Goal: Ask a question: Seek information or help from site administrators or community

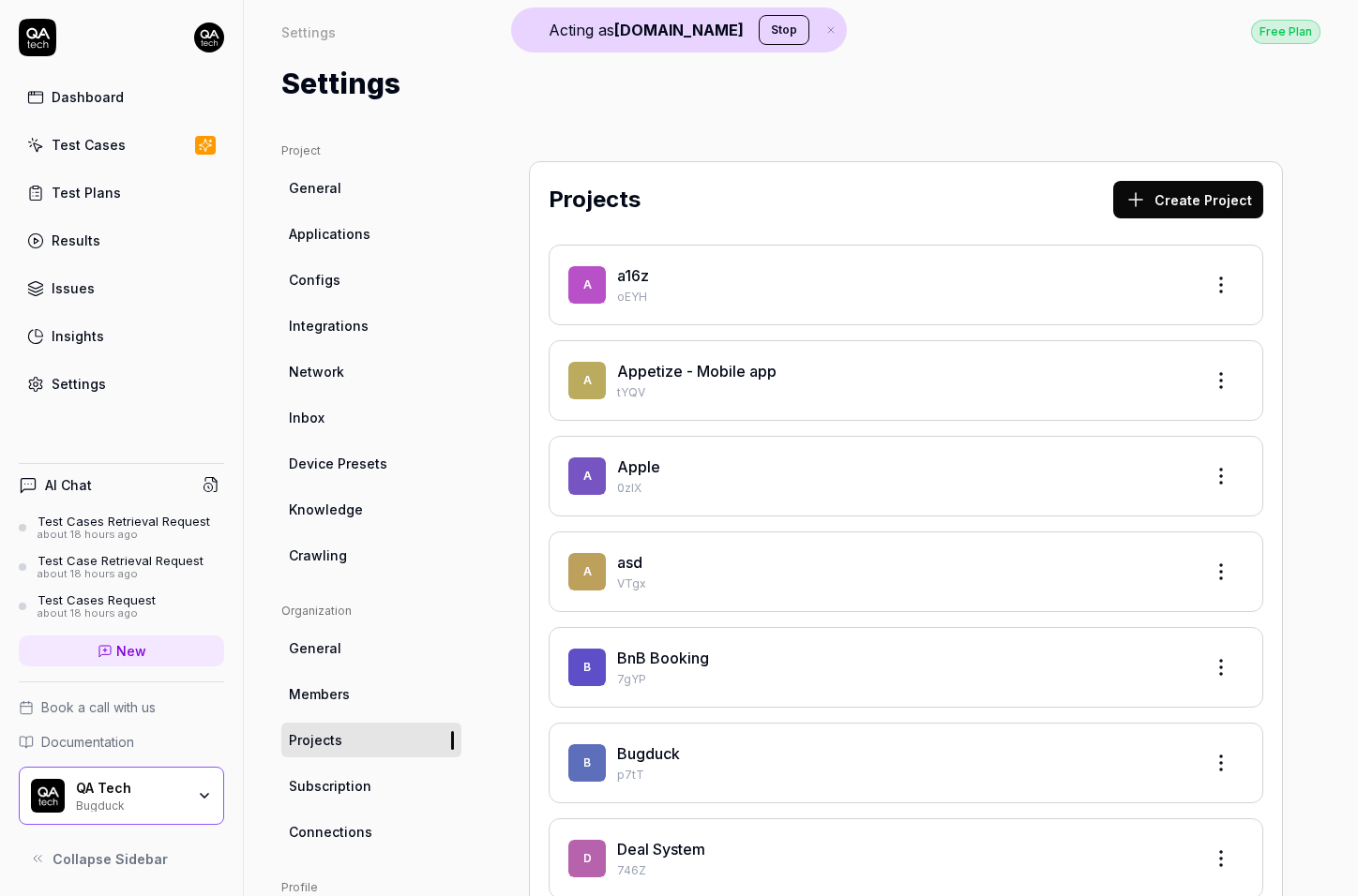
click at [155, 655] on link "New" at bounding box center [120, 651] width 205 height 31
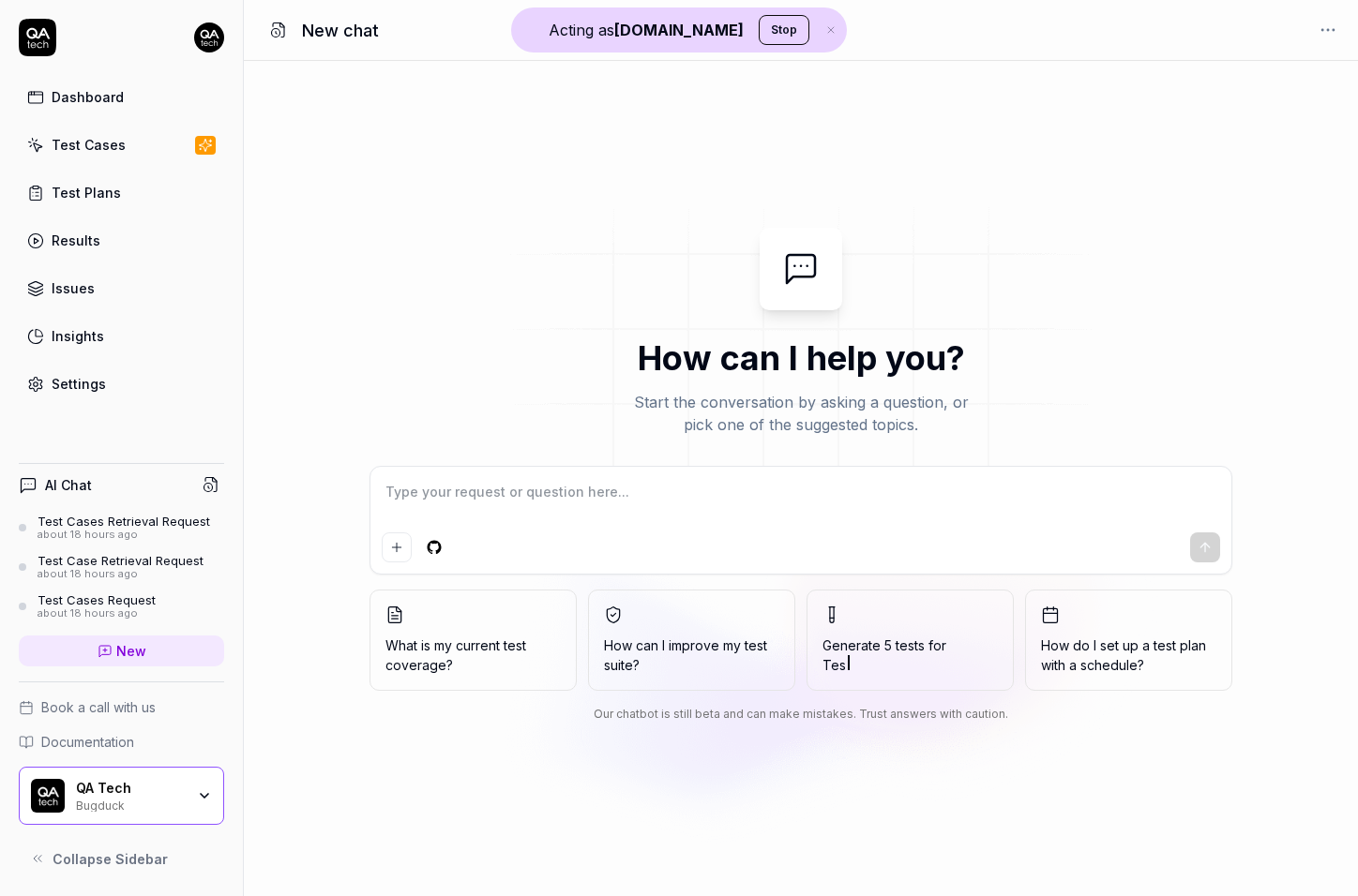
click at [730, 485] on textarea at bounding box center [801, 501] width 839 height 47
type textarea "*"
type textarea "g"
type textarea "*"
type textarea "ge"
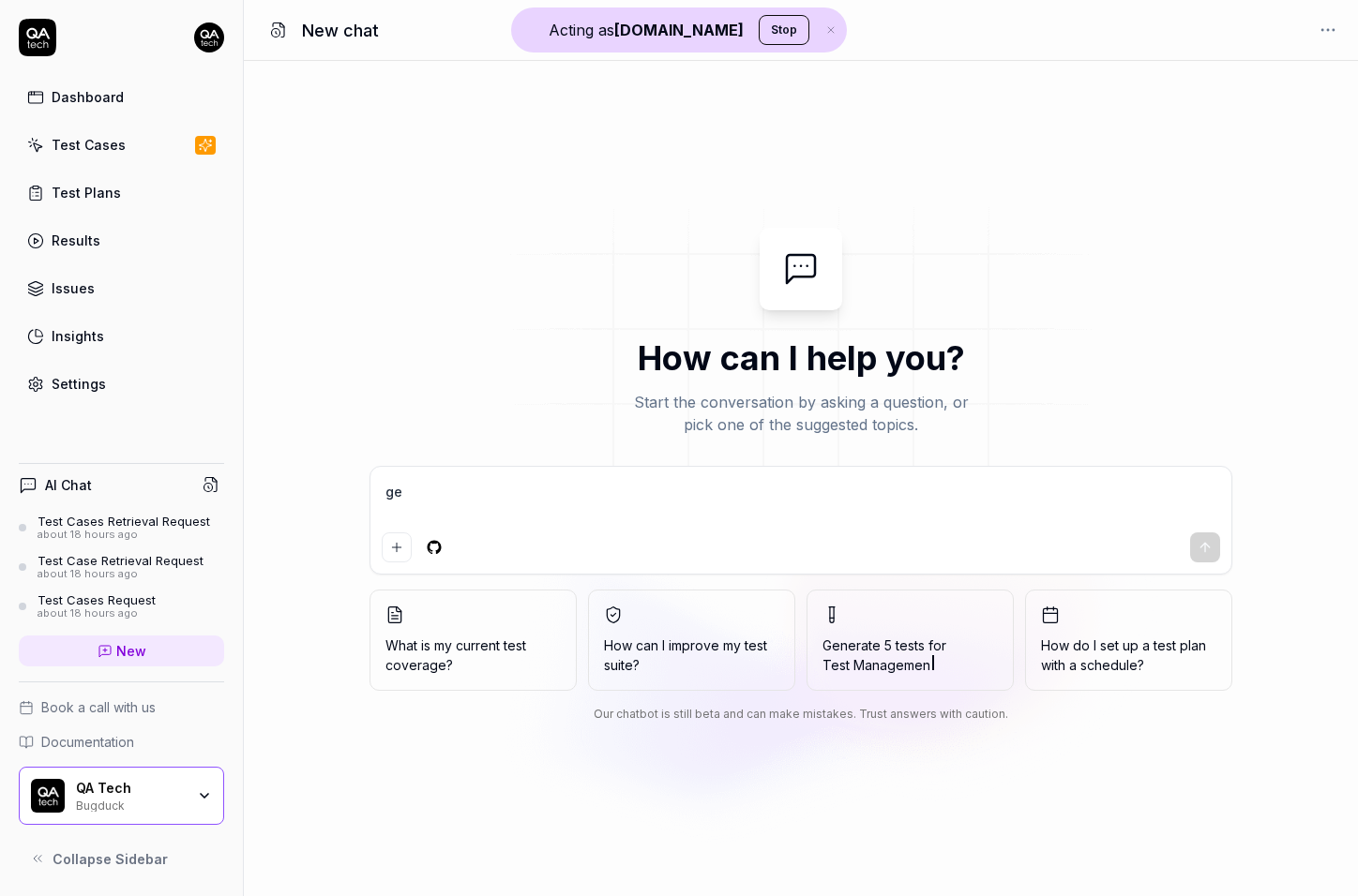
type textarea "*"
type textarea "get"
type textarea "*"
type textarea "get"
type textarea "*"
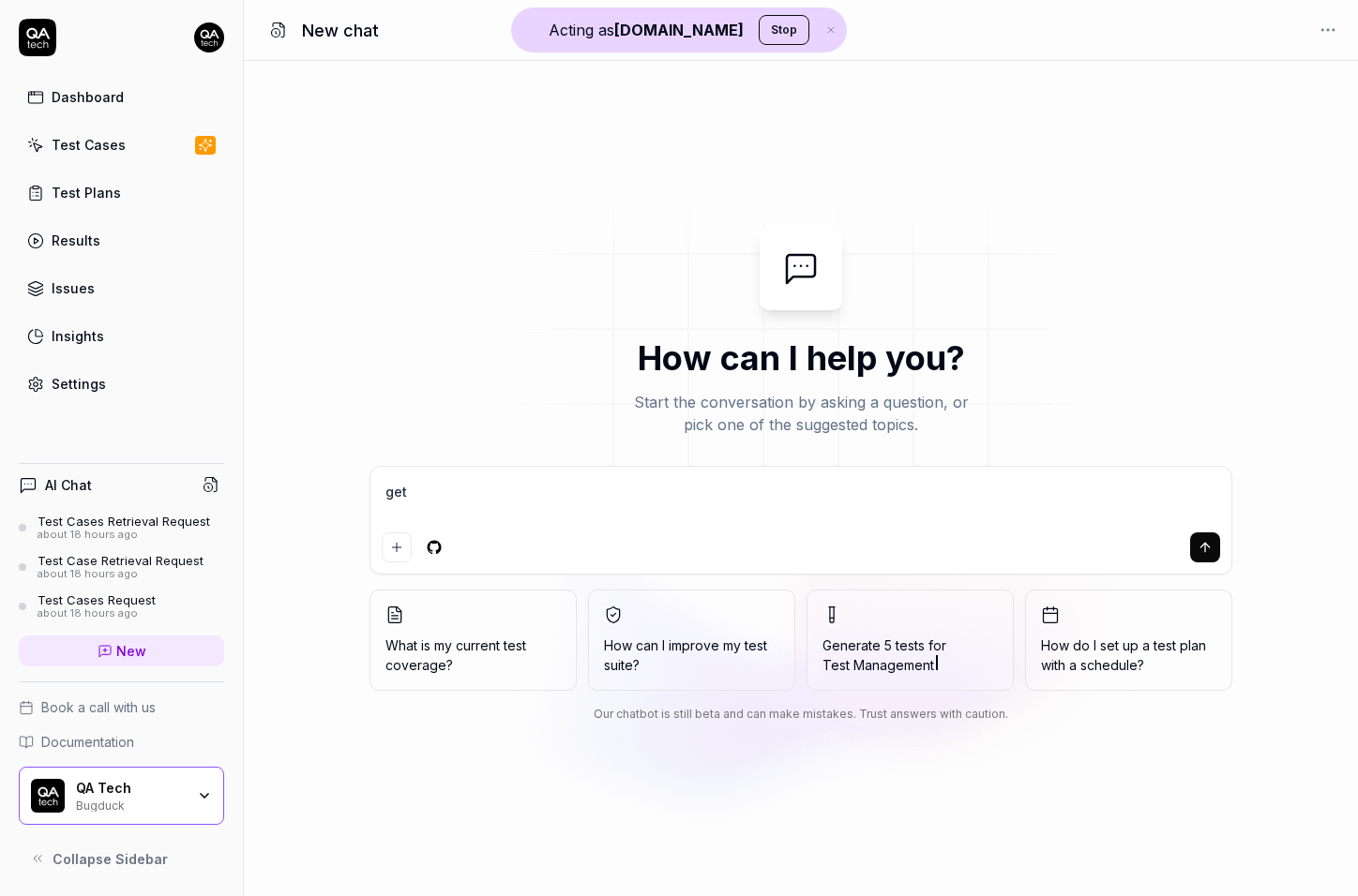
type textarea "get a"
type textarea "*"
type textarea "get al"
type textarea "*"
type textarea "get all"
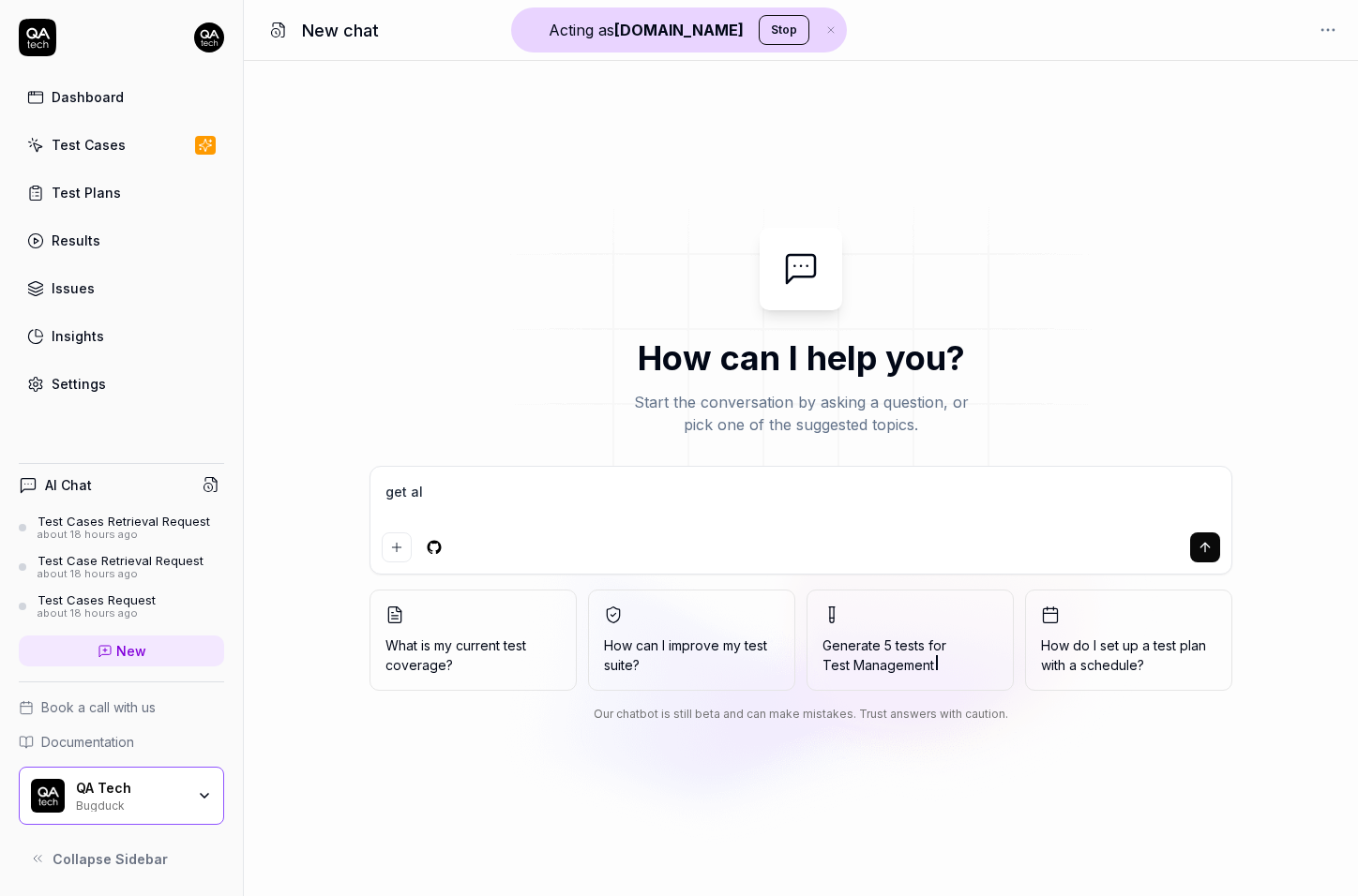
type textarea "*"
type textarea "get all"
type textarea "*"
type textarea "get all m"
type textarea "*"
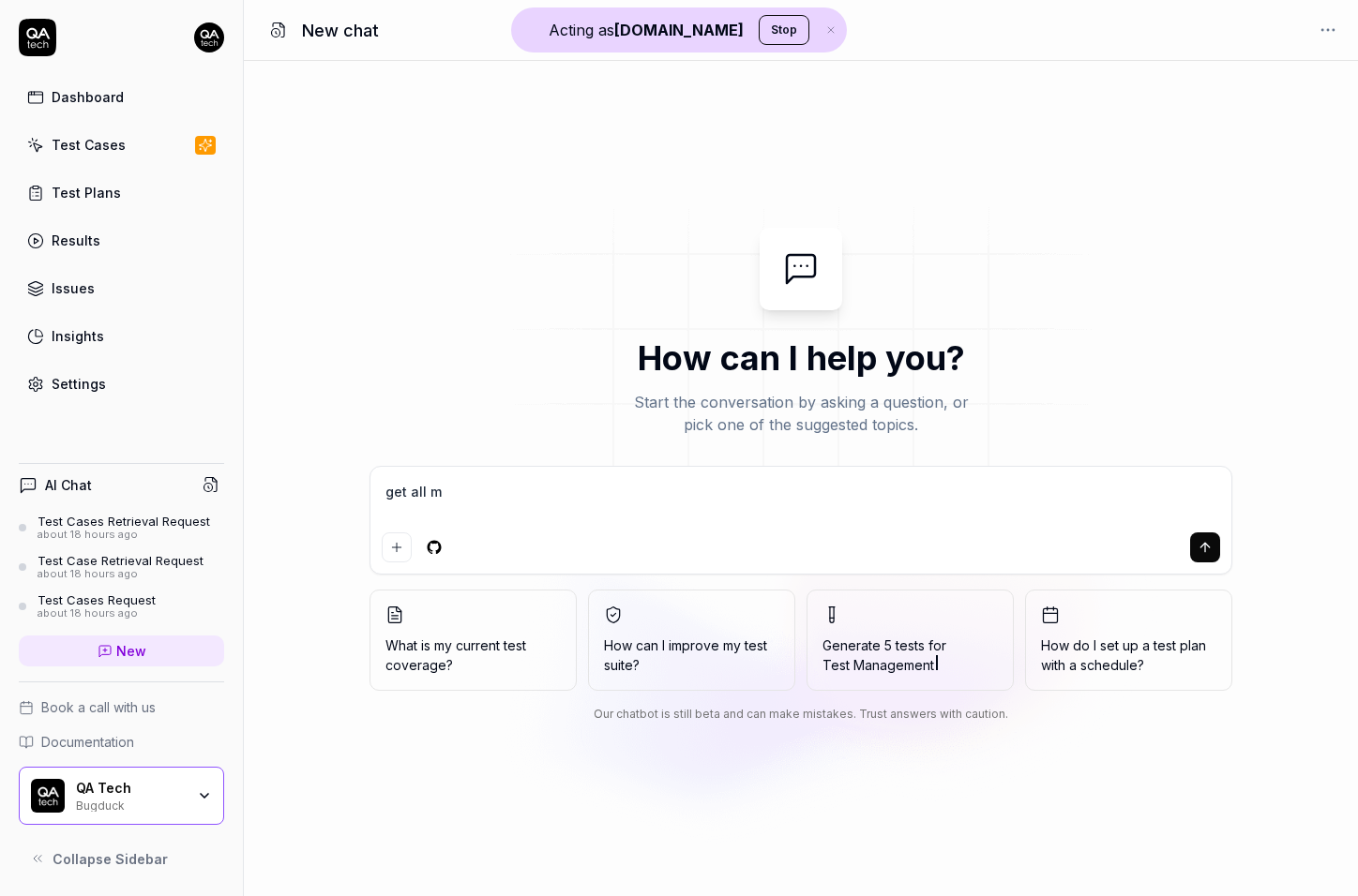
type textarea "get all my"
type textarea "*"
type textarea "get all my"
type textarea "*"
type textarea "get all my t"
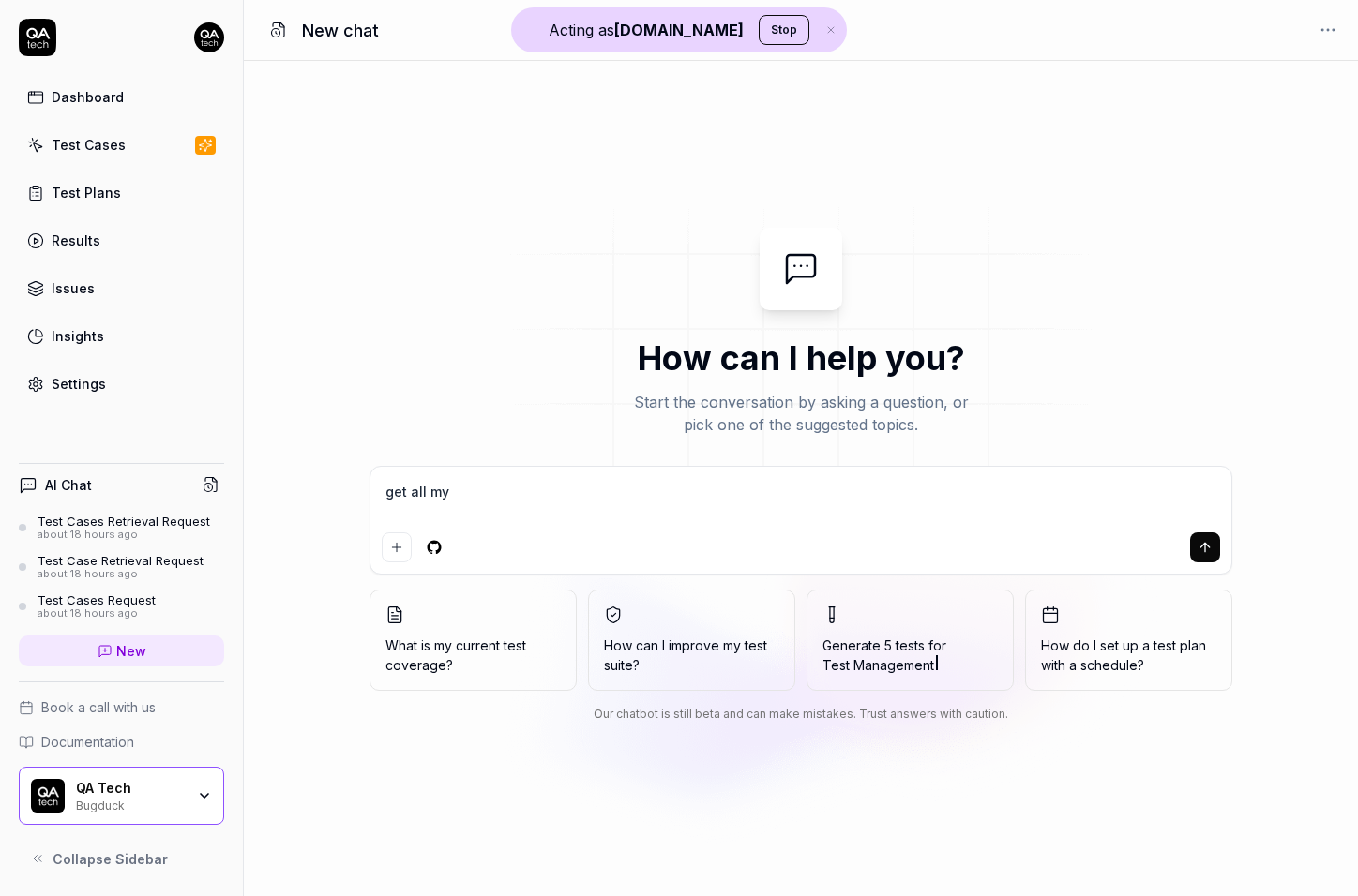
type textarea "*"
type textarea "get all my te"
type textarea "*"
type textarea "get all my tes"
type textarea "*"
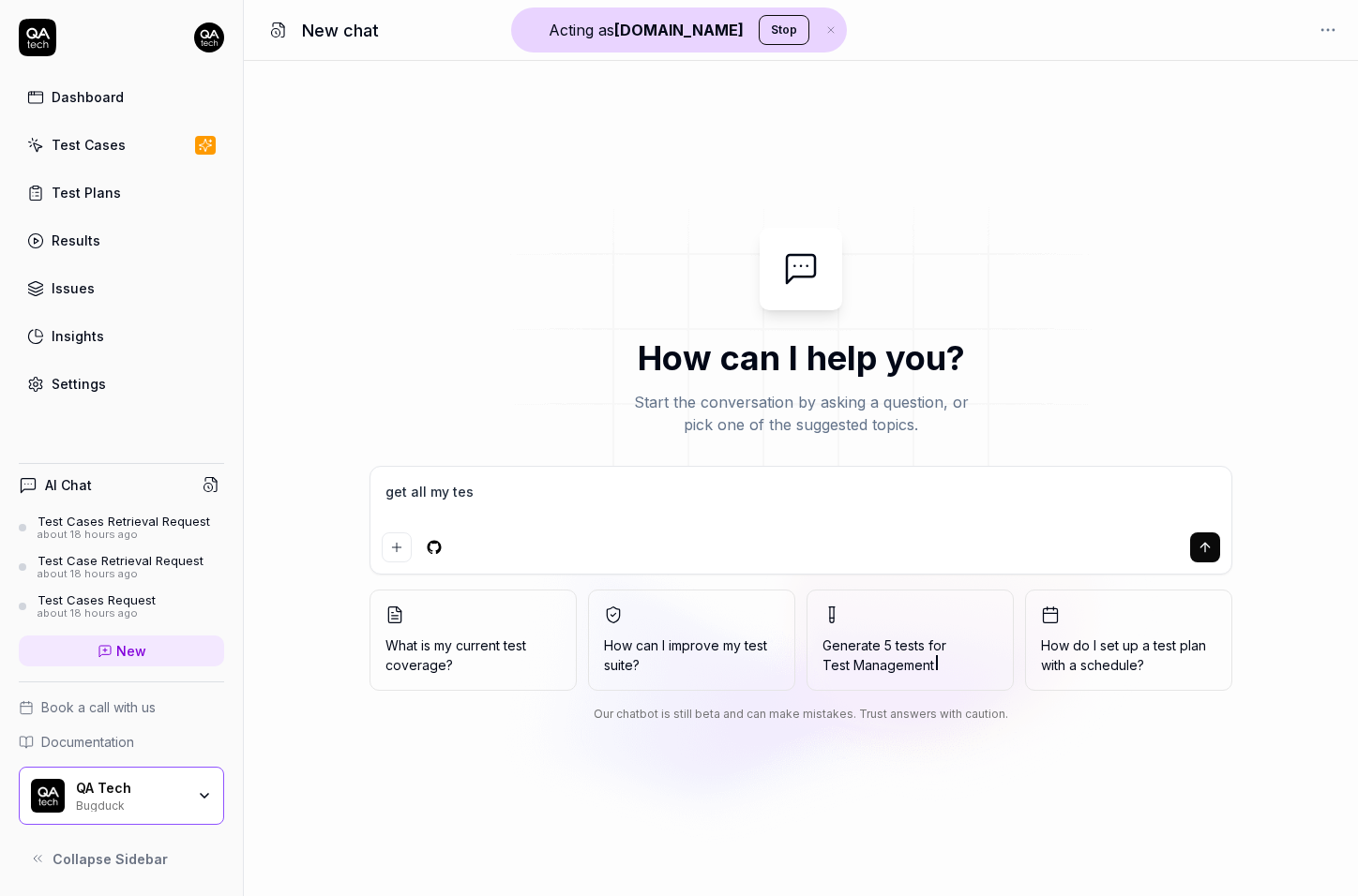
type textarea "get all my test"
type textarea "*"
type textarea "get all my test"
type textarea "*"
type textarea "get all my test c"
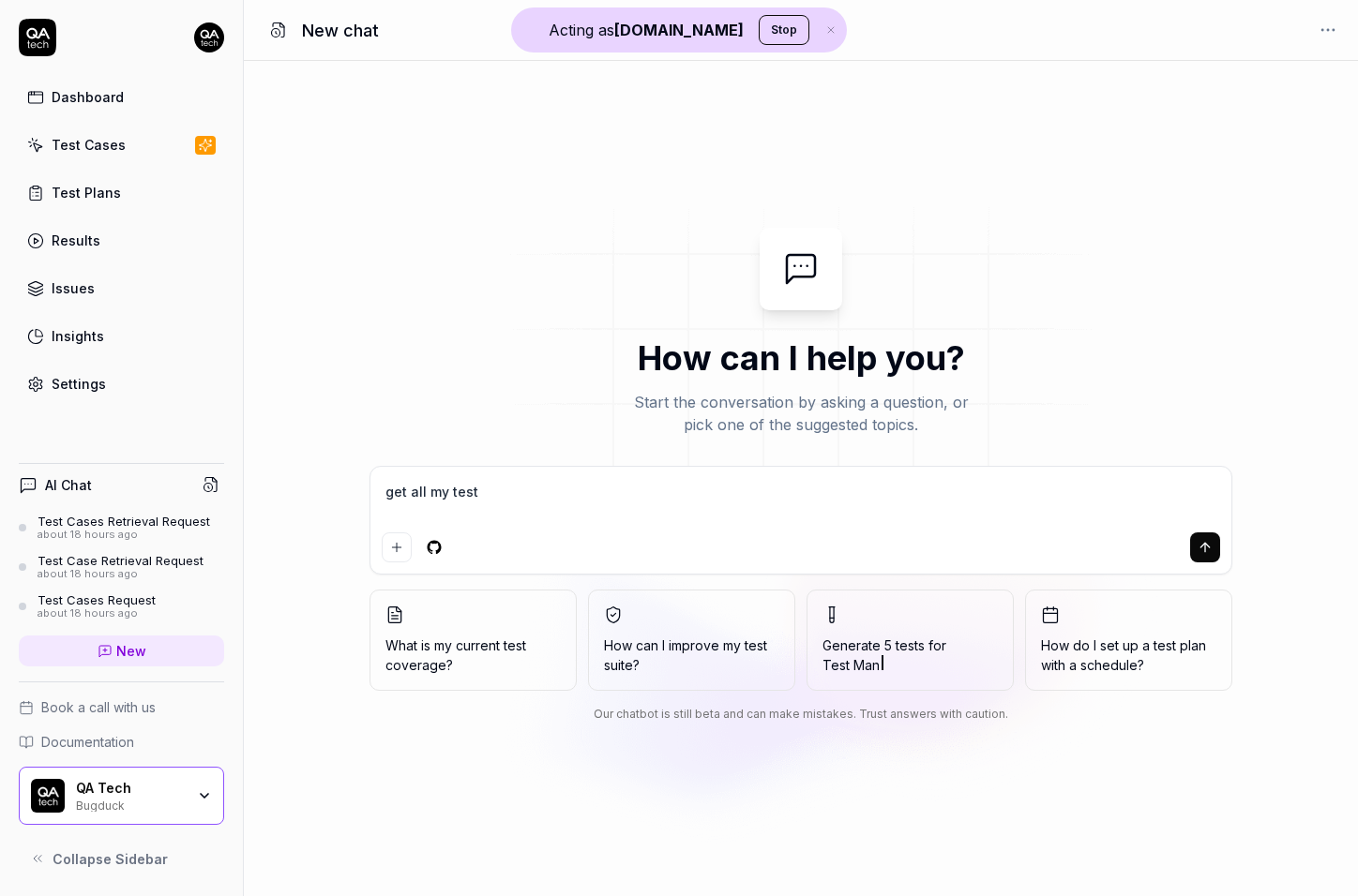
type textarea "*"
type textarea "get all my test ca"
type textarea "*"
type textarea "get all my test cas"
type textarea "*"
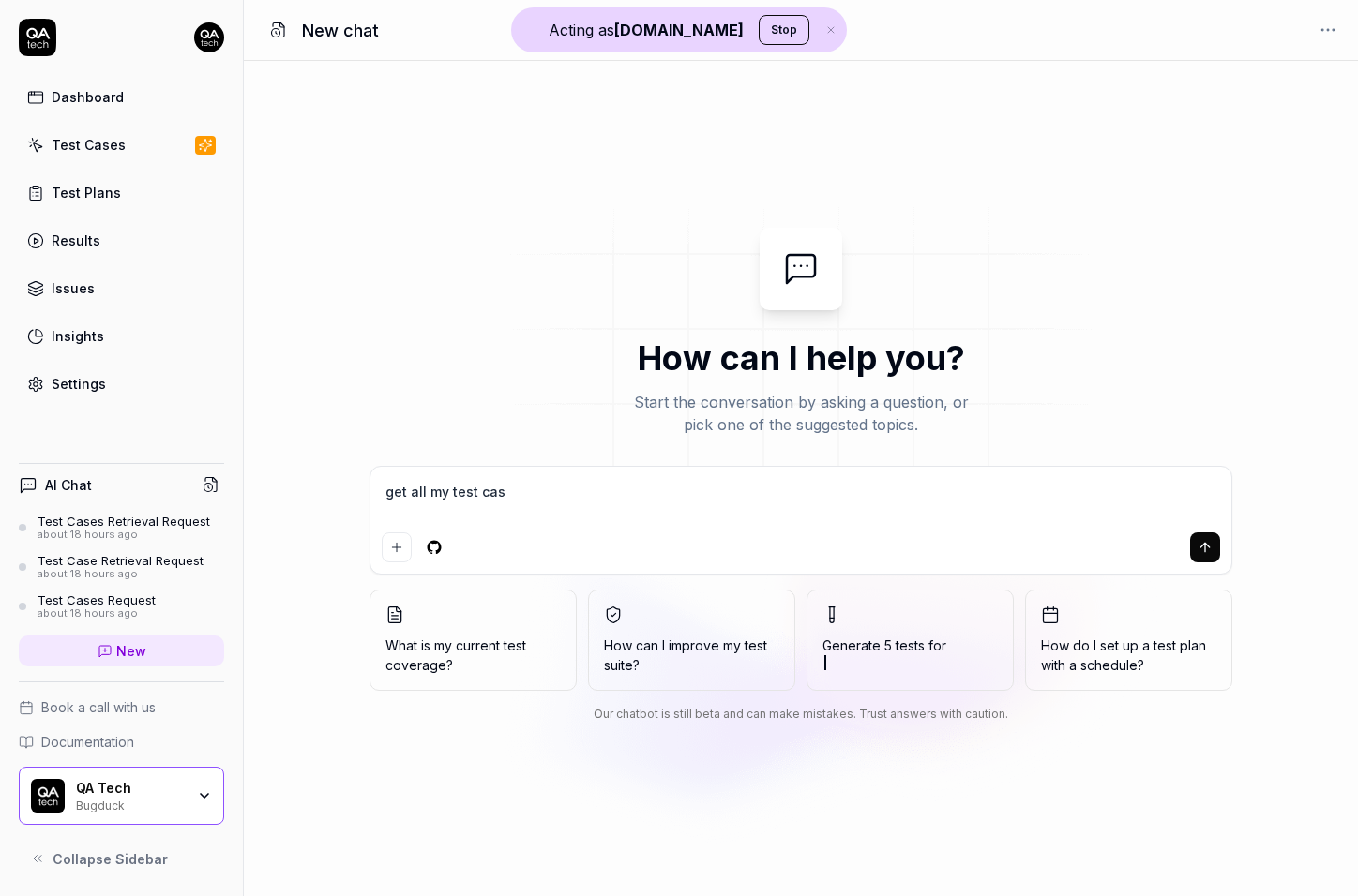
type textarea "get all my test case"
type textarea "*"
type textarea "get all my test cases"
type textarea "*"
type textarea "get all my test cases"
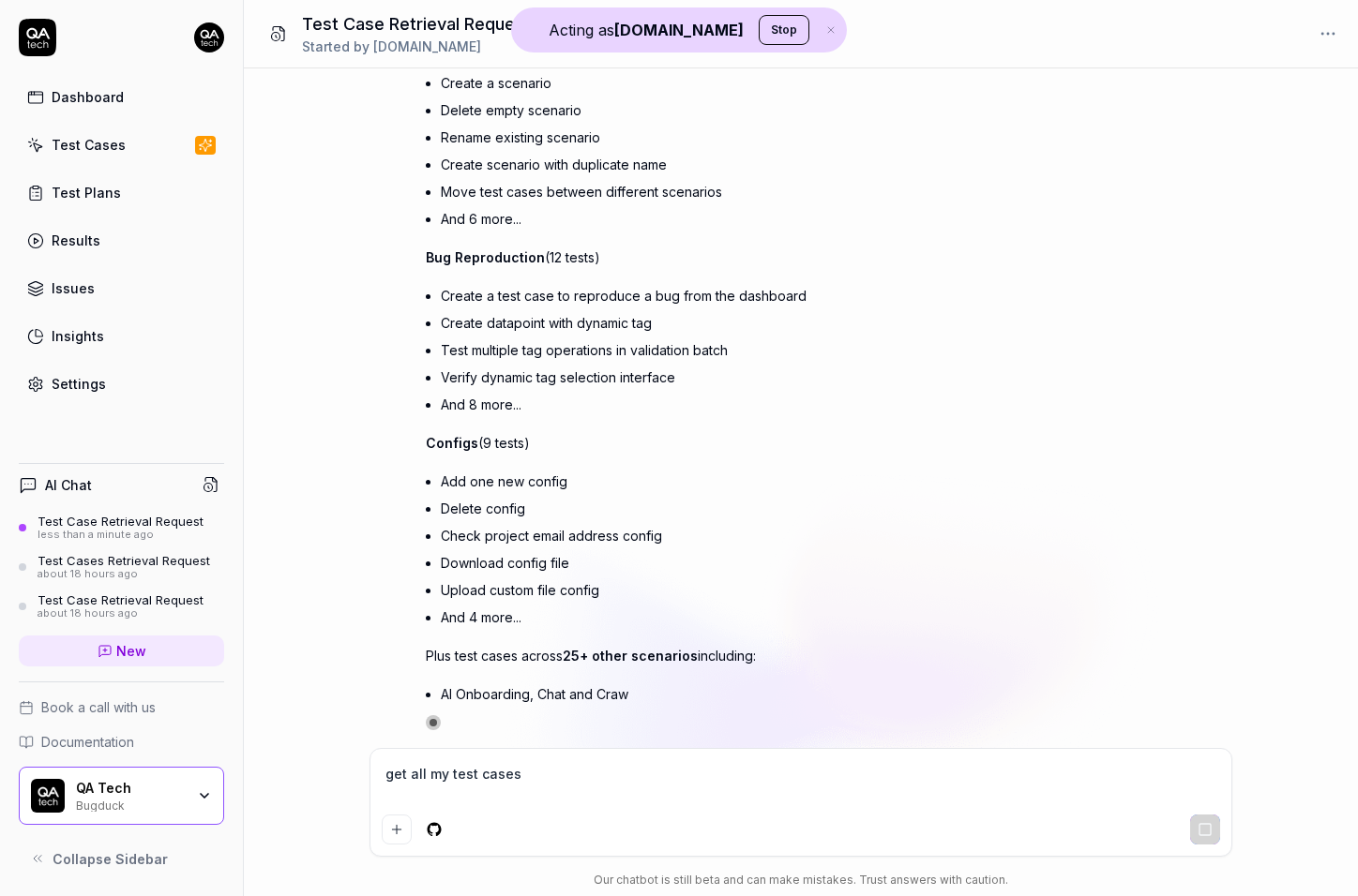
click at [154, 784] on div "QA Tech" at bounding box center [130, 788] width 109 height 17
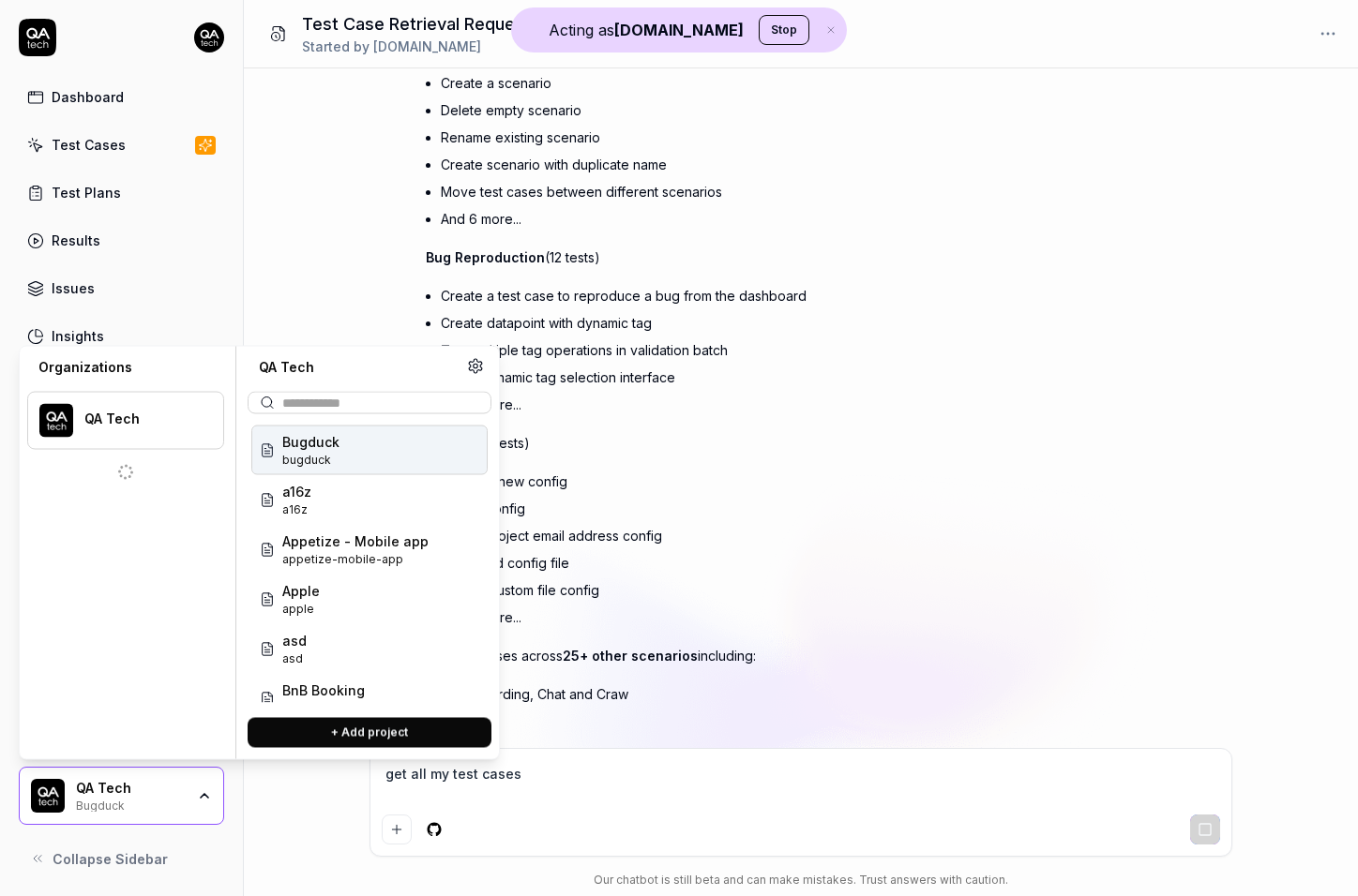
type textarea "*"
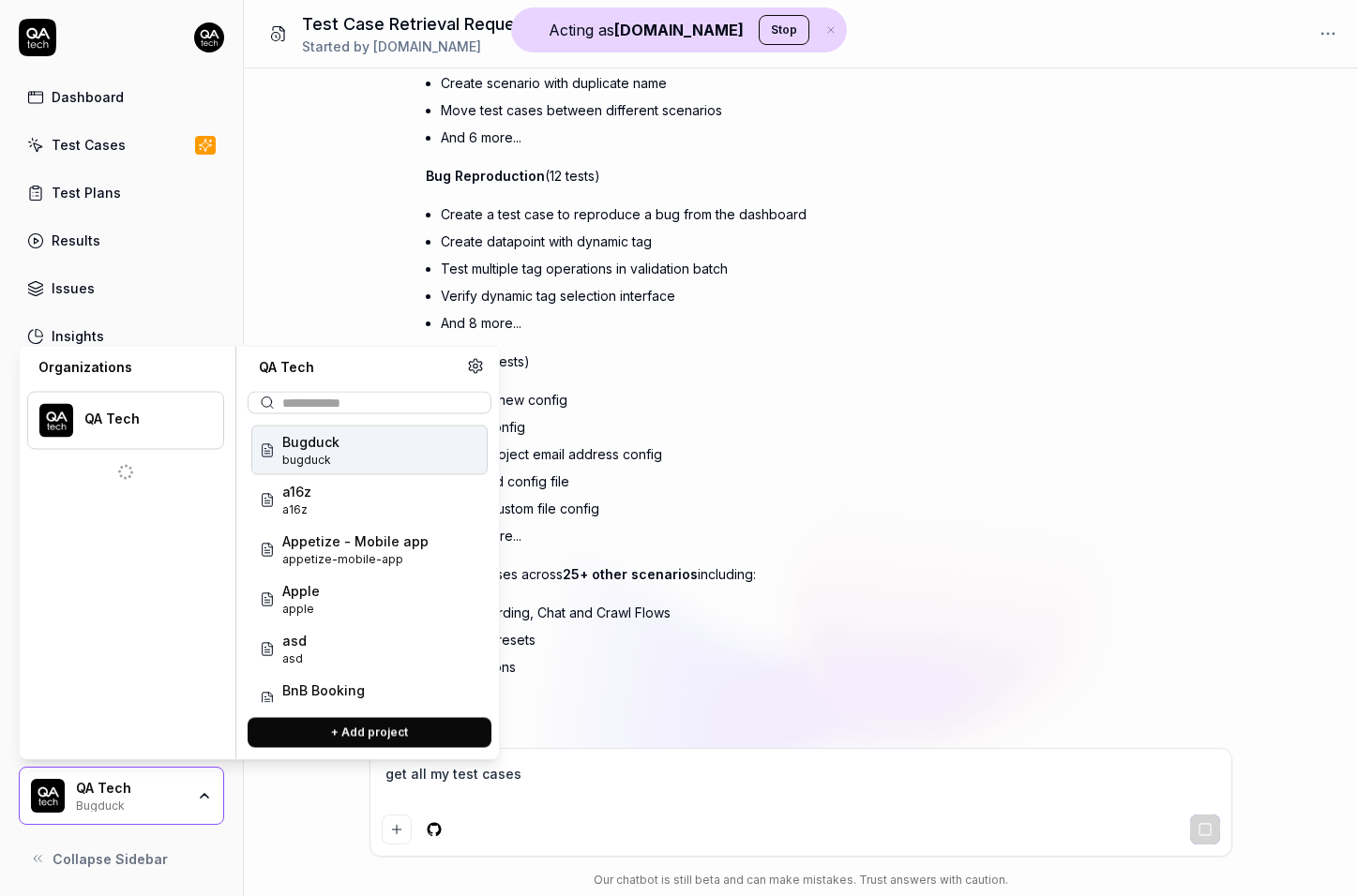
type input "*"
type textarea "*"
type input "**"
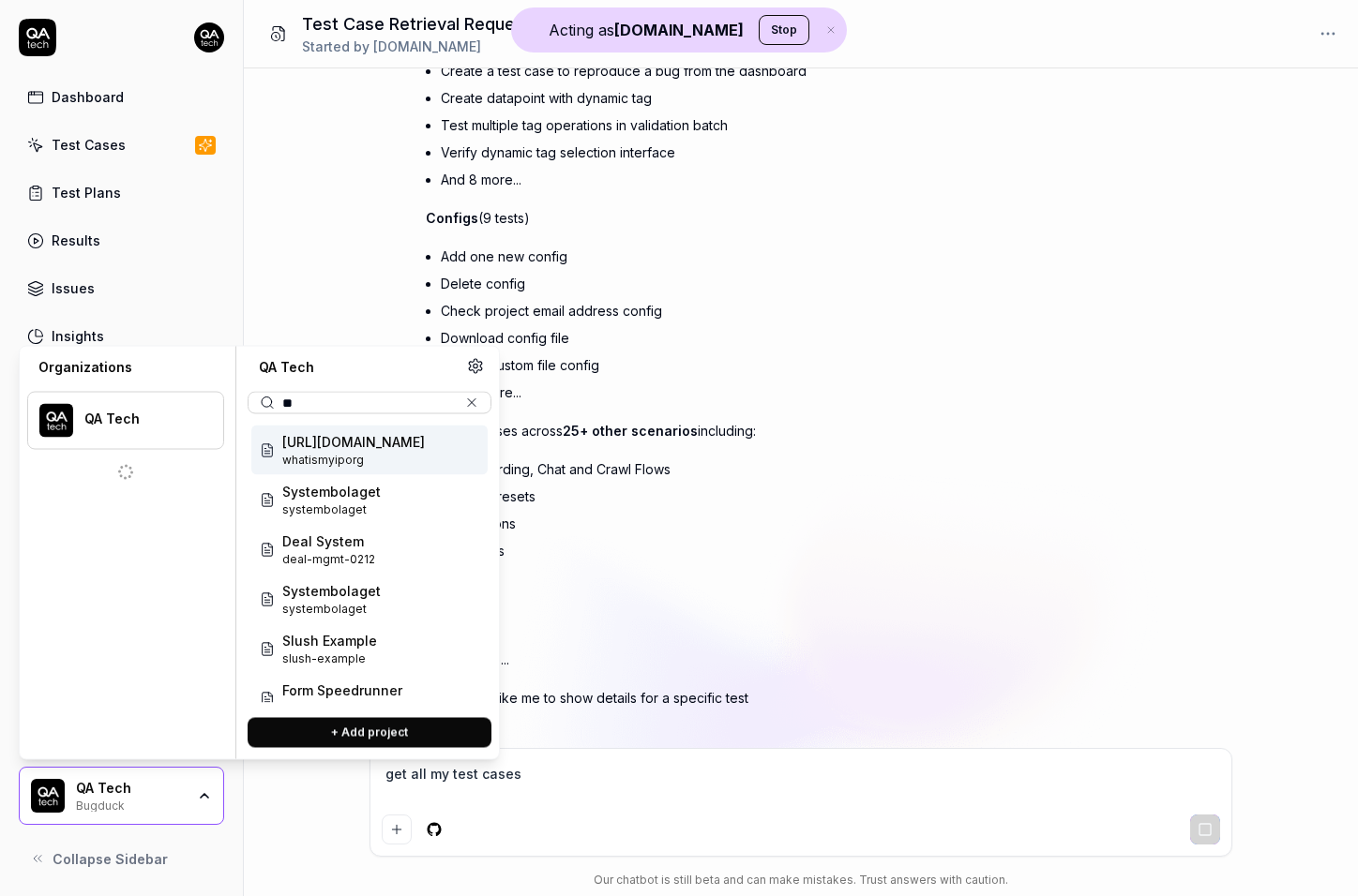
type textarea "*"
type input "***"
type textarea "*"
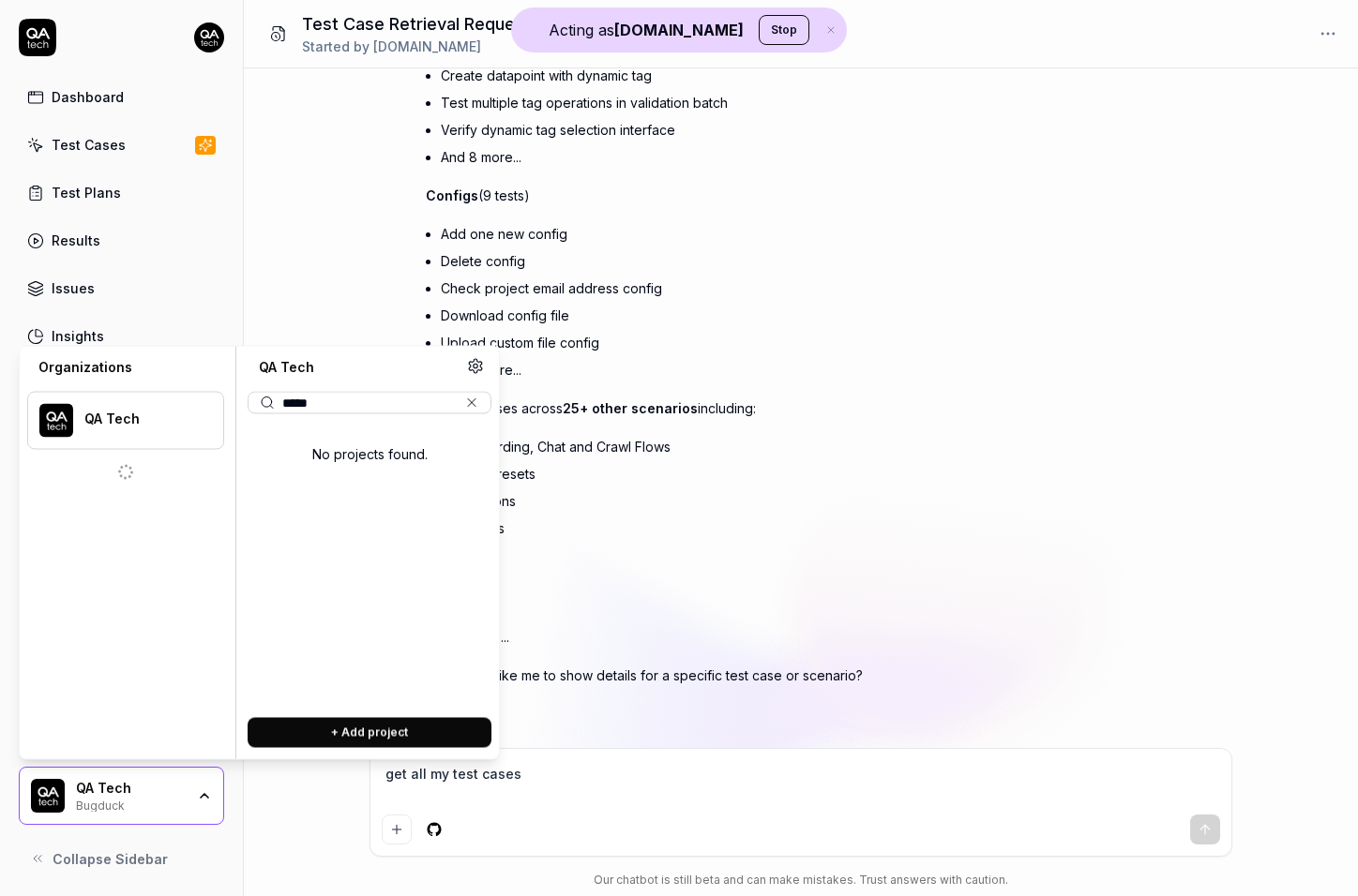
scroll to position [1323, 0]
type input "*****"
click at [192, 378] on menu "QA Tech" at bounding box center [125, 560] width 197 height 365
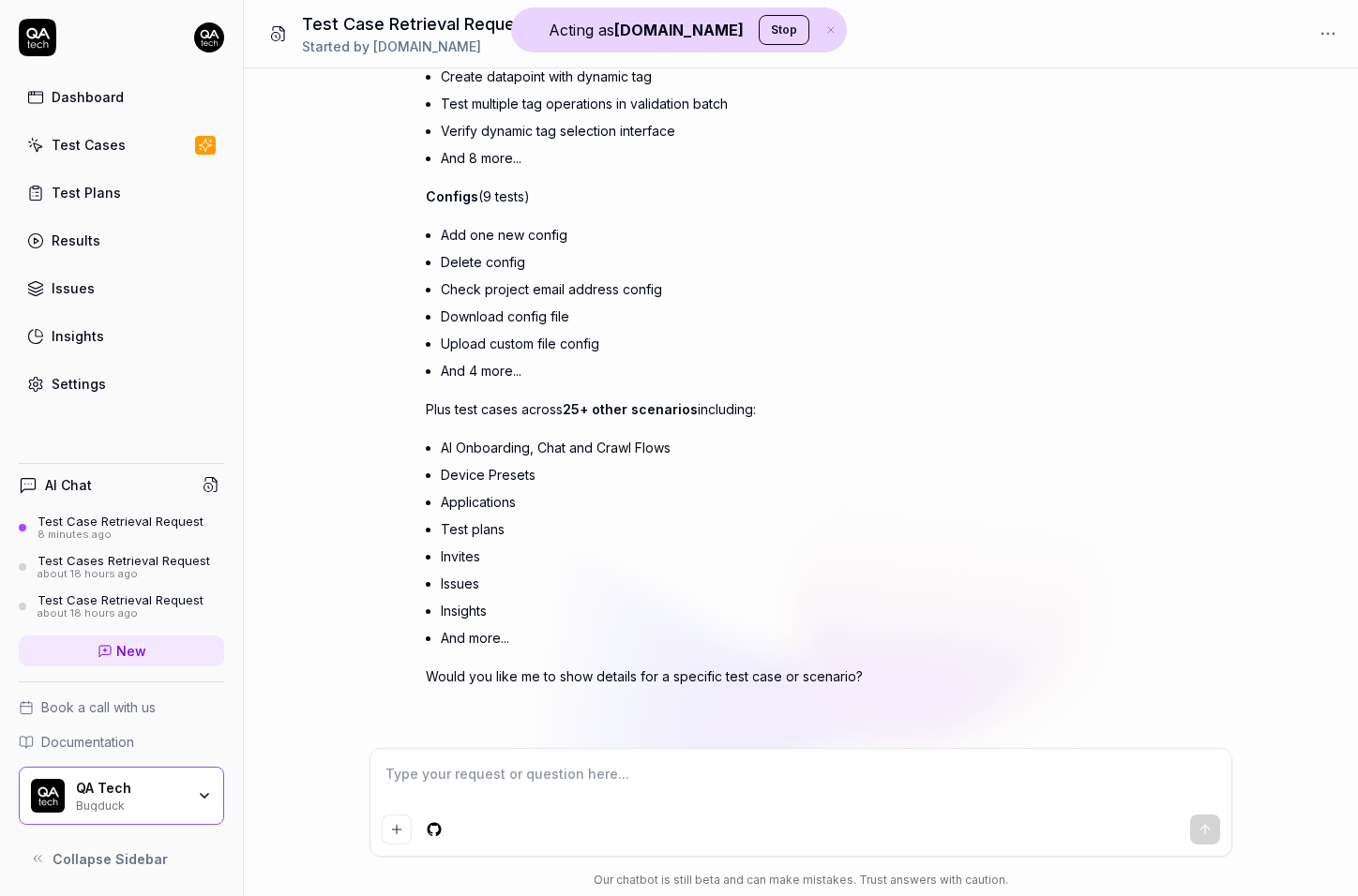
type textarea "*"
